Goal: Task Accomplishment & Management: Manage account settings

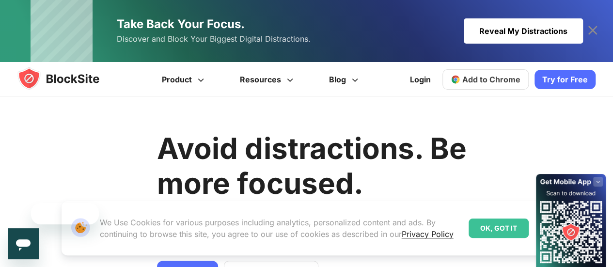
click at [506, 228] on div "OK, GOT IT" at bounding box center [499, 228] width 60 height 19
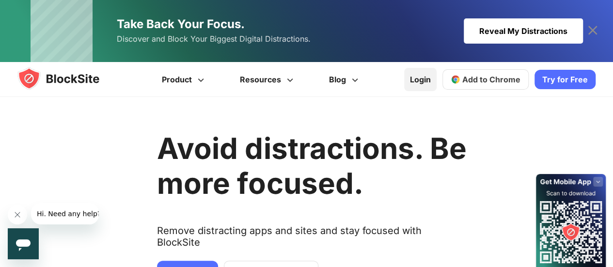
click at [429, 78] on link "Login" at bounding box center [420, 79] width 32 height 23
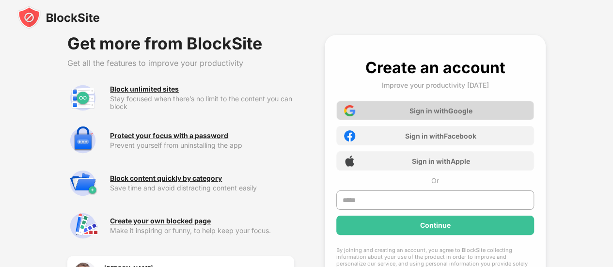
click at [390, 110] on div "Sign in with Google" at bounding box center [435, 110] width 198 height 19
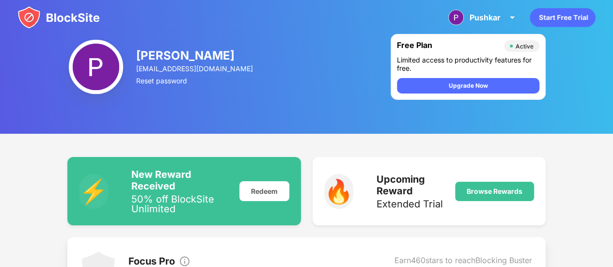
click at [64, 17] on img at bounding box center [58, 17] width 82 height 23
